Goal: Information Seeking & Learning: Learn about a topic

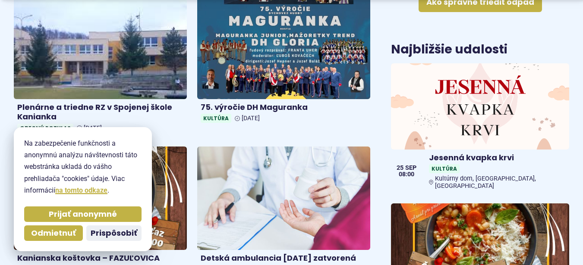
scroll to position [535, 0]
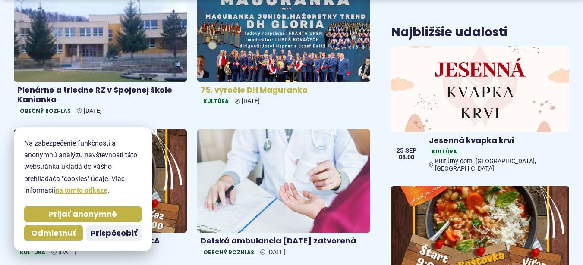
click at [290, 53] on img at bounding box center [283, 30] width 199 height 120
click at [290, 54] on img at bounding box center [283, 30] width 199 height 120
